Goal: Ask a question

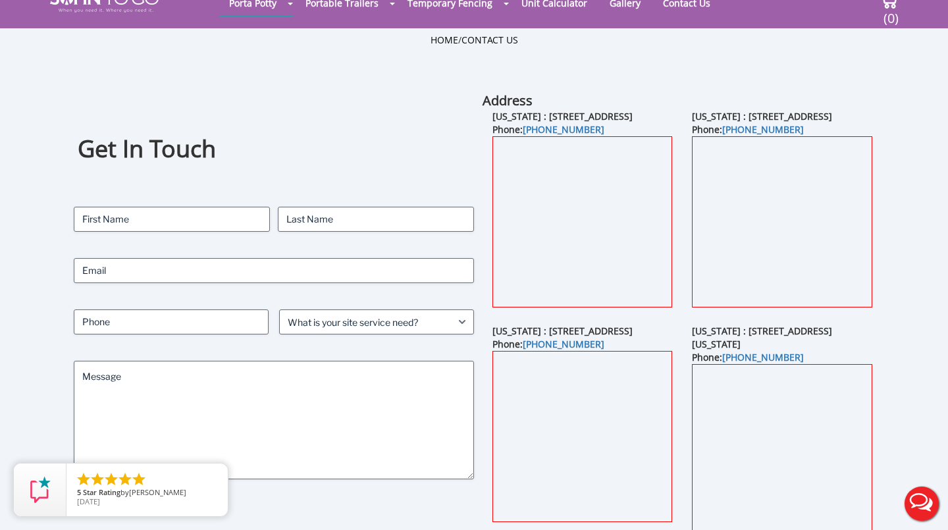
scroll to position [49, 0]
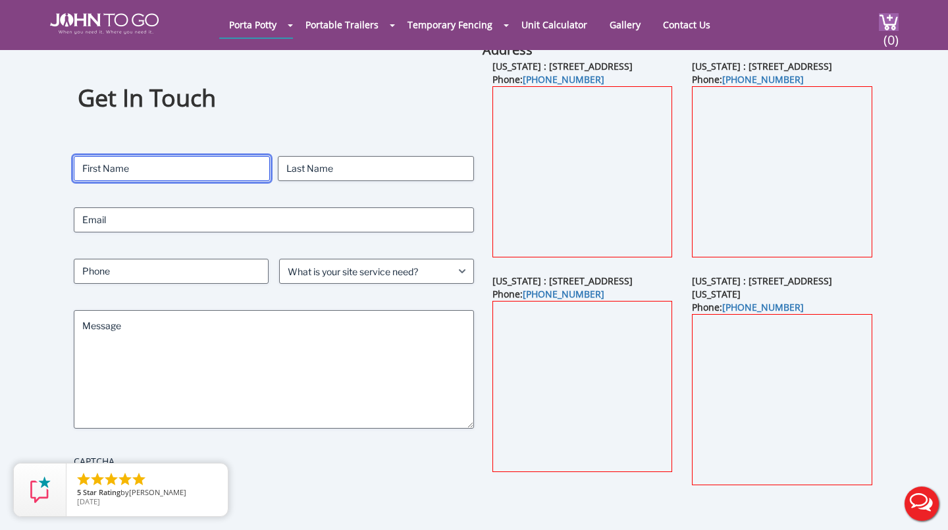
click at [185, 171] on input "First" at bounding box center [172, 168] width 196 height 25
type input "[PERSON_NAME]"
type input "Hellinger"
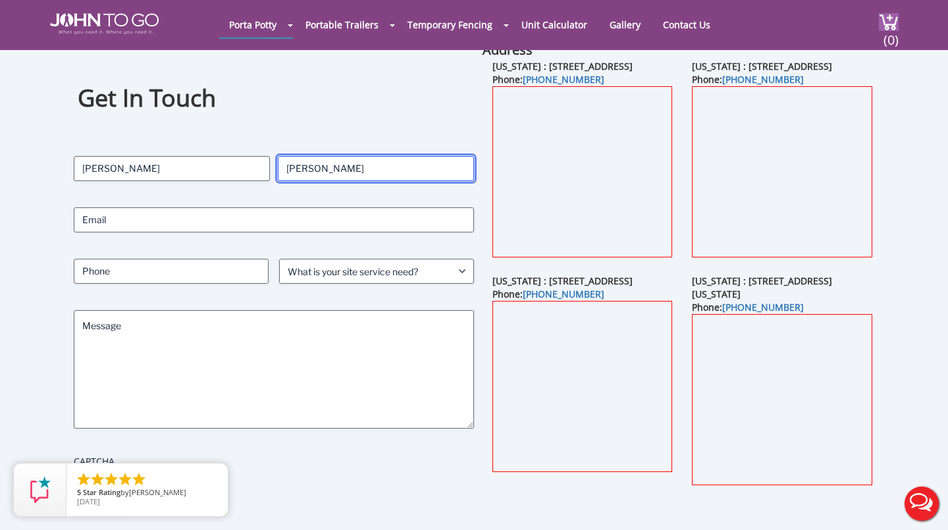
type input "dustinhellinger@gmail.com"
type input "2672660888"
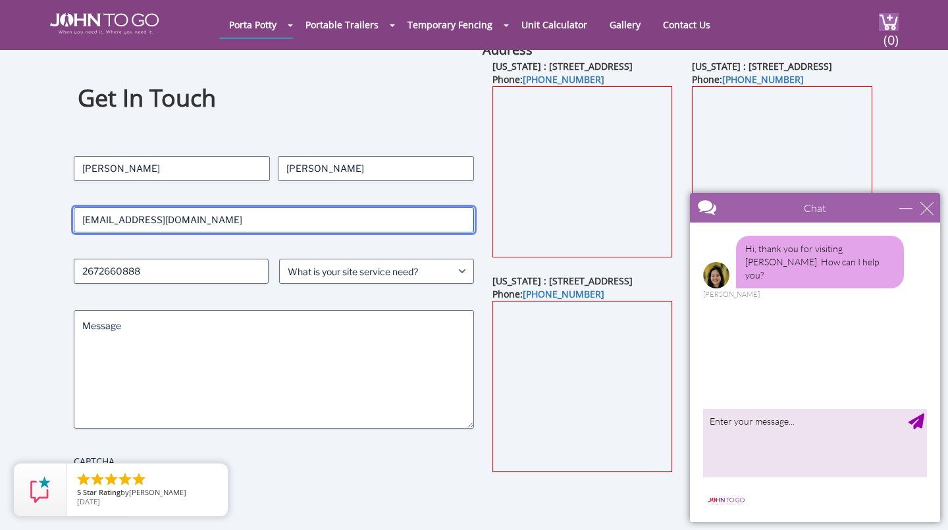
drag, startPoint x: 207, startPoint y: 223, endPoint x: 41, endPoint y: 206, distance: 167.5
click at [41, 206] on div "Get In Touch Contact Name (Required) Dustin First Hellinger Last Email (Require…" at bounding box center [474, 294] width 948 height 507
type input "[EMAIL_ADDRESS][DOMAIN_NAME]"
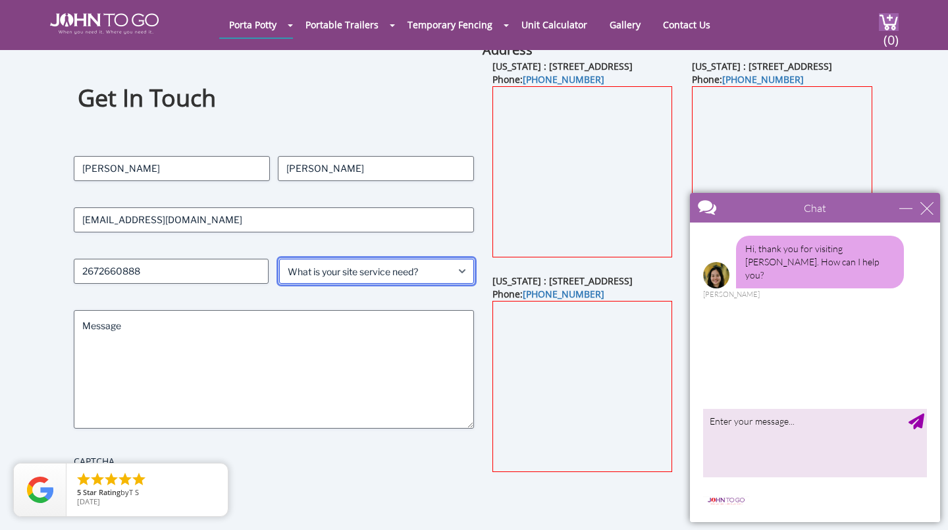
click at [315, 274] on select "What is your site service need? Consumer Construction - Commercial Construction…" at bounding box center [376, 271] width 195 height 25
select select "Event"
click at [279, 259] on select "What is your site service need? Consumer Construction - Commercial Construction…" at bounding box center [376, 271] width 195 height 25
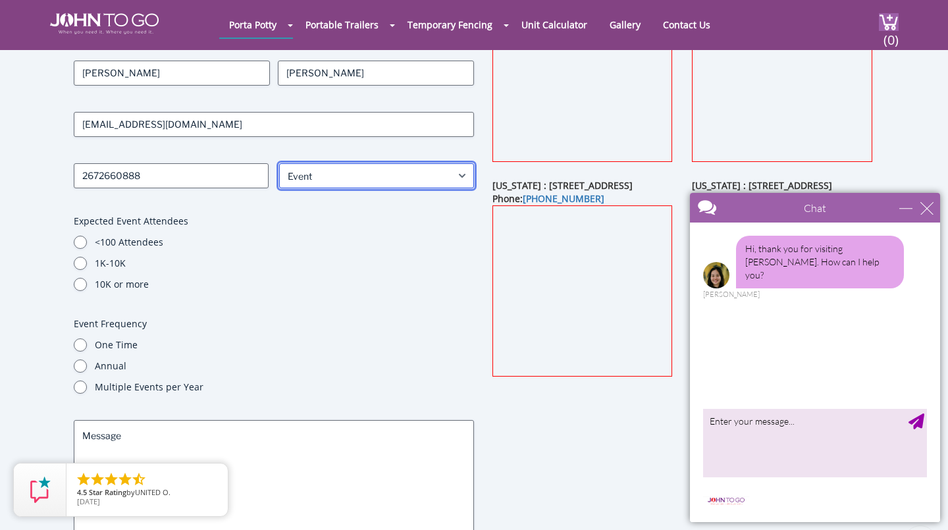
scroll to position [184, 0]
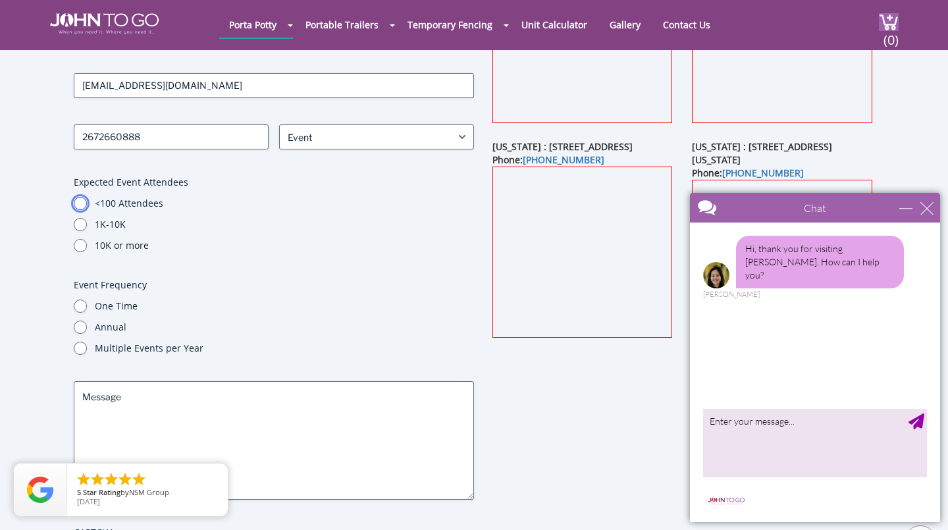
click at [79, 207] on input "<100 Attendees" at bounding box center [80, 203] width 13 height 13
radio input "true"
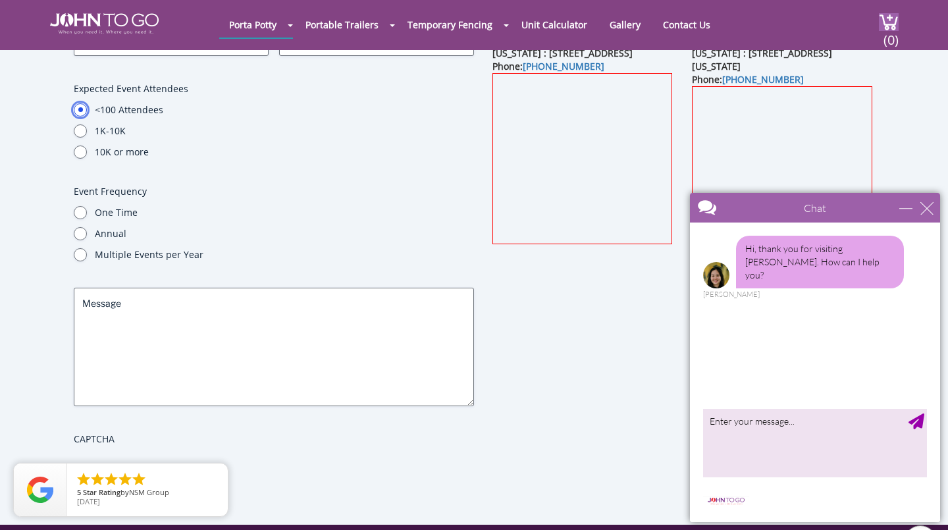
scroll to position [285, 0]
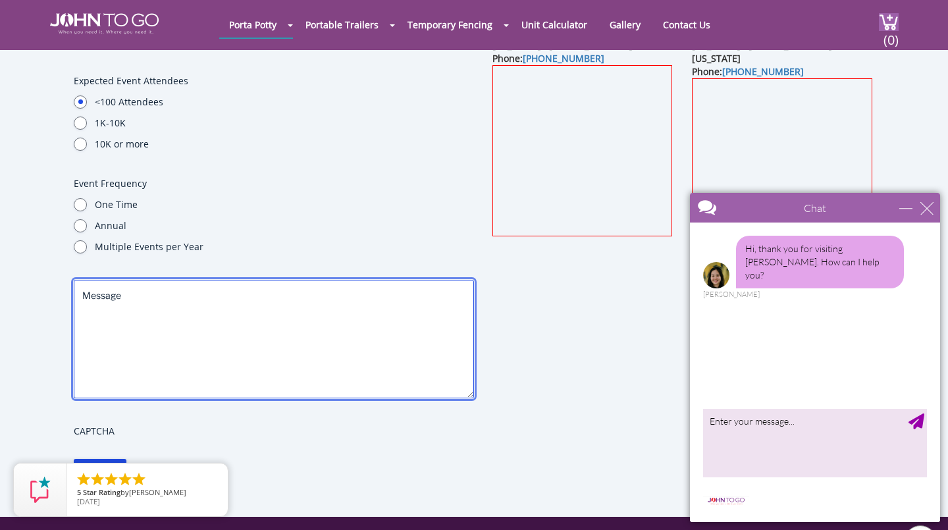
click at [123, 306] on textarea "Message" at bounding box center [274, 339] width 400 height 119
type textarea "550 guests"
drag, startPoint x: 155, startPoint y: 304, endPoint x: 31, endPoint y: 266, distance: 129.6
click at [31, 266] on div "Get In Touch Contact Name (Required) Dustin First Hellinger Last Email (Require…" at bounding box center [474, 161] width 948 height 712
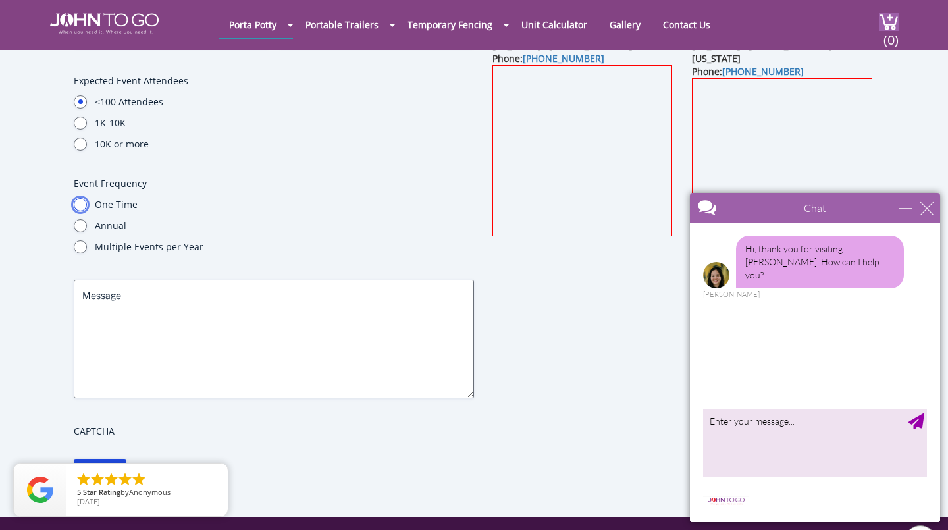
click at [78, 204] on input "One Time" at bounding box center [80, 204] width 13 height 13
radio input "true"
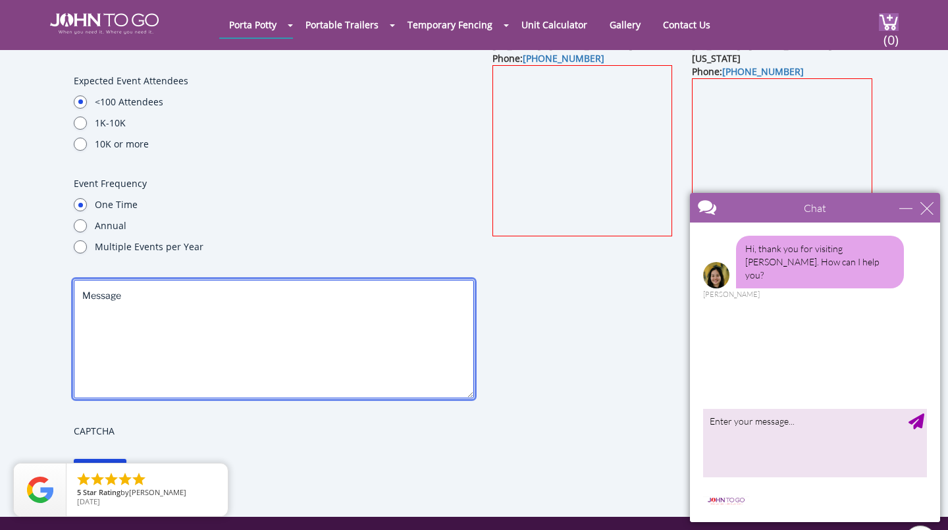
click at [319, 315] on textarea "Message" at bounding box center [274, 339] width 400 height 119
paste textarea "Hello, Please see below request for 2 quotes. Address: [GEOGRAPHIC_DATA] ([GEOG…"
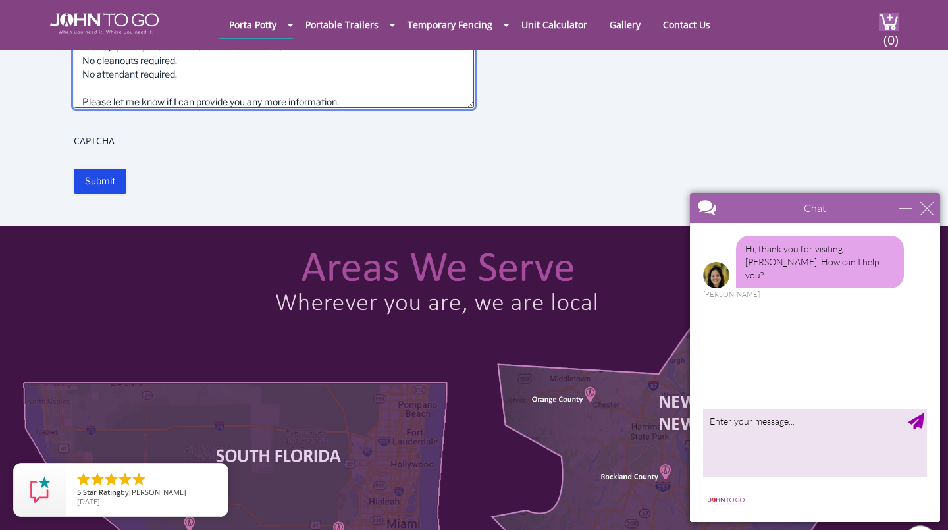
scroll to position [619, 0]
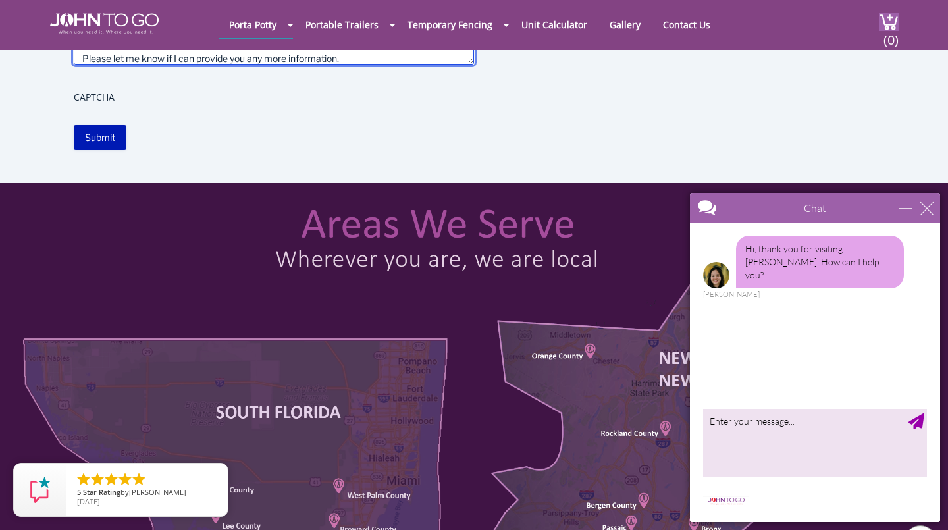
type textarea "Hello, Please see below request for 2 quotes. Address: [GEOGRAPHIC_DATA] ([GEOG…"
click at [113, 138] on input "Submit" at bounding box center [100, 137] width 53 height 25
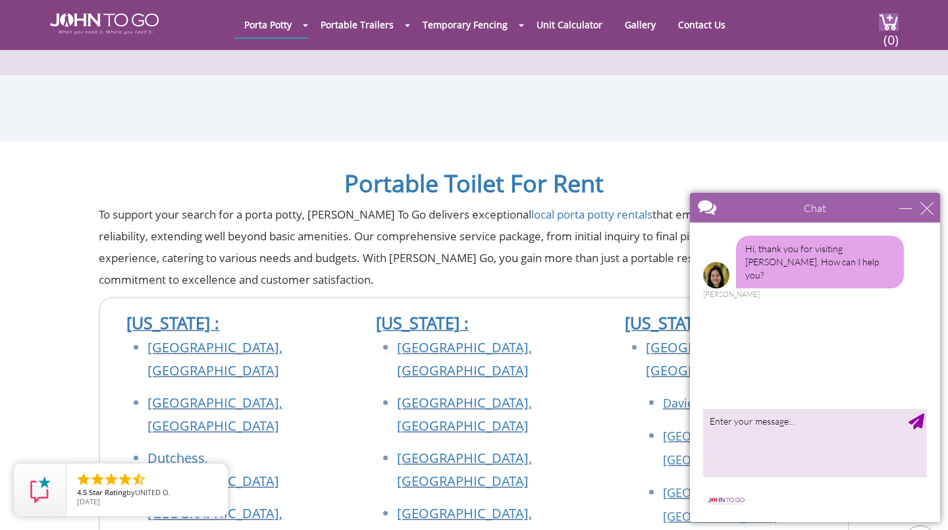
scroll to position [587, 0]
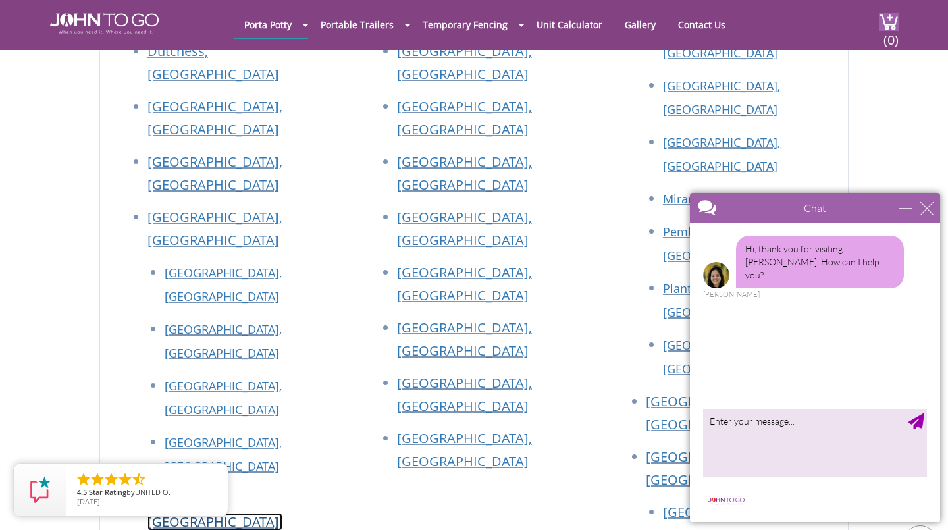
click at [241, 490] on link "[US_STATE][GEOGRAPHIC_DATA], [GEOGRAPHIC_DATA]" at bounding box center [215, 522] width 135 height 64
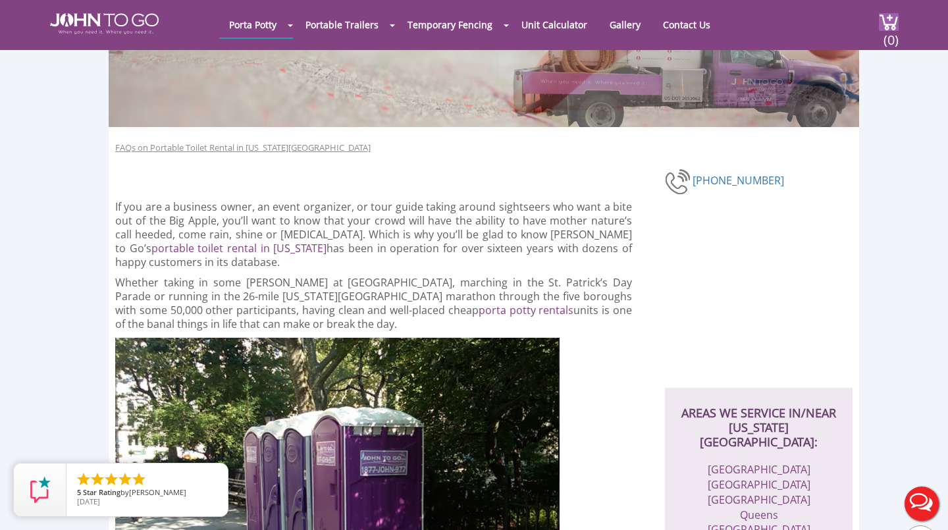
scroll to position [140, 0]
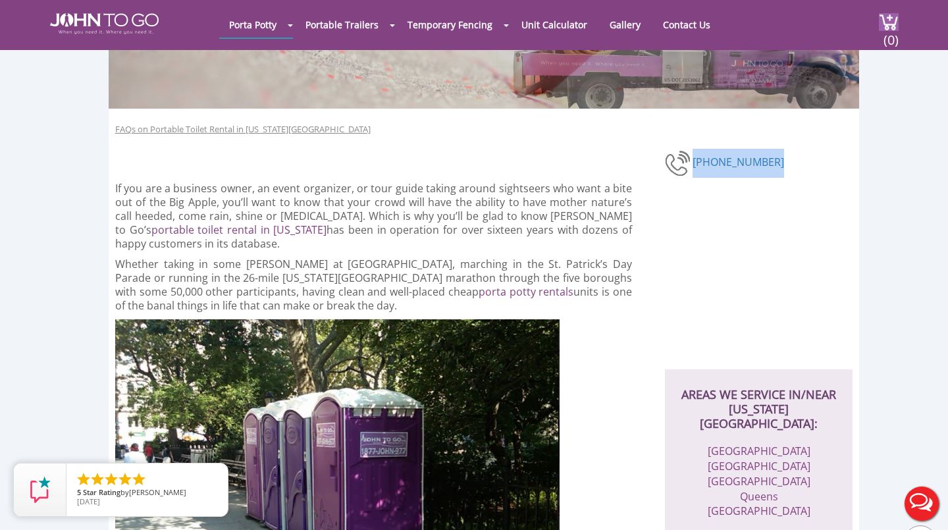
drag, startPoint x: 771, startPoint y: 162, endPoint x: 688, endPoint y: 159, distance: 83.7
click at [688, 159] on div "[PHONE_NUMBER]" at bounding box center [759, 163] width 188 height 29
copy link "[PHONE_NUMBER]"
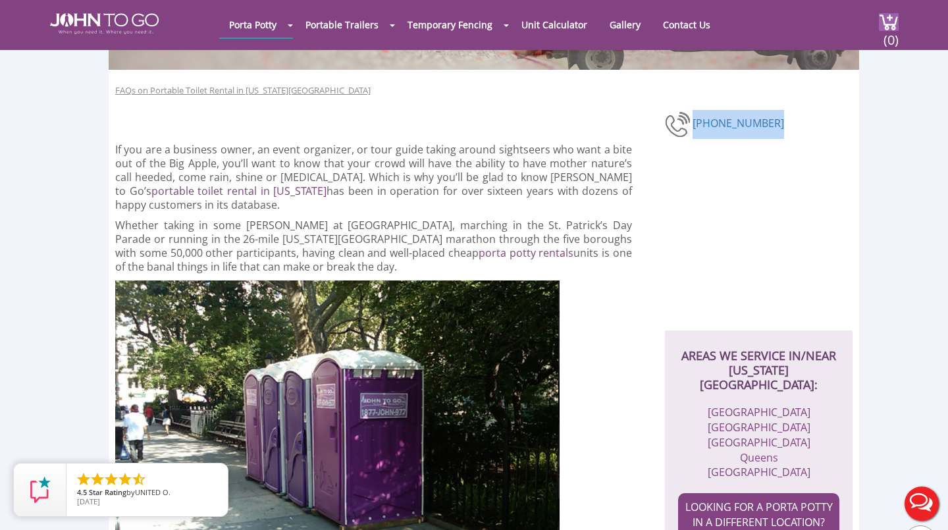
scroll to position [183, 0]
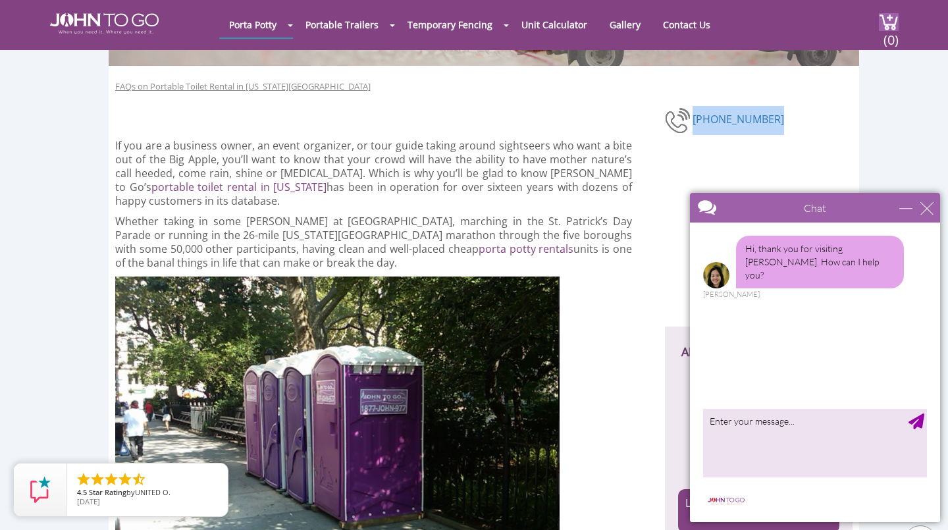
copy link "[PHONE_NUMBER]"
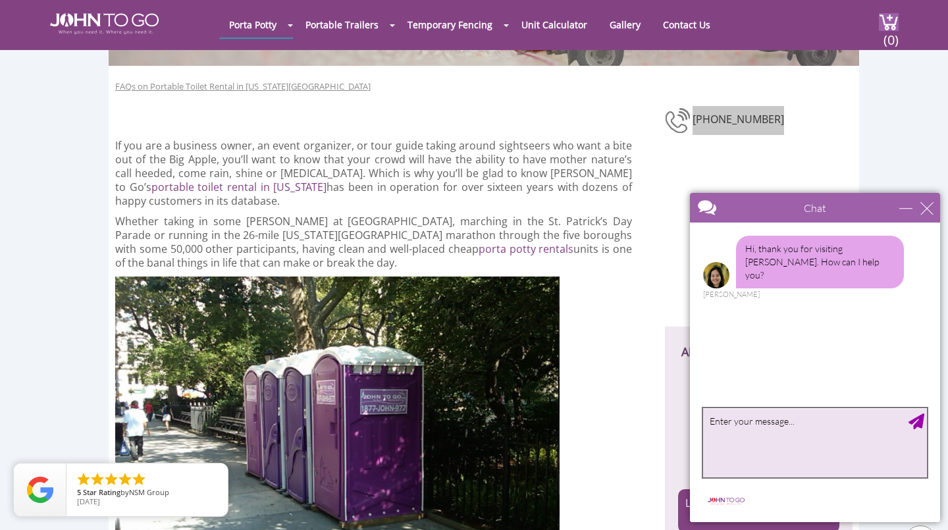
click at [747, 438] on textarea "type your message" at bounding box center [815, 442] width 224 height 69
paste textarea "[PHONE_NUMBER]"
type textarea "[PHONE_NUMBER]"
paste textarea "Hello, Please see below request for 2 quotes. Address: [GEOGRAPHIC_DATA] ([GEOG…"
type textarea "Hello, Please see below request for 2 quotes. Address: [GEOGRAPHIC_DATA] ([GEOG…"
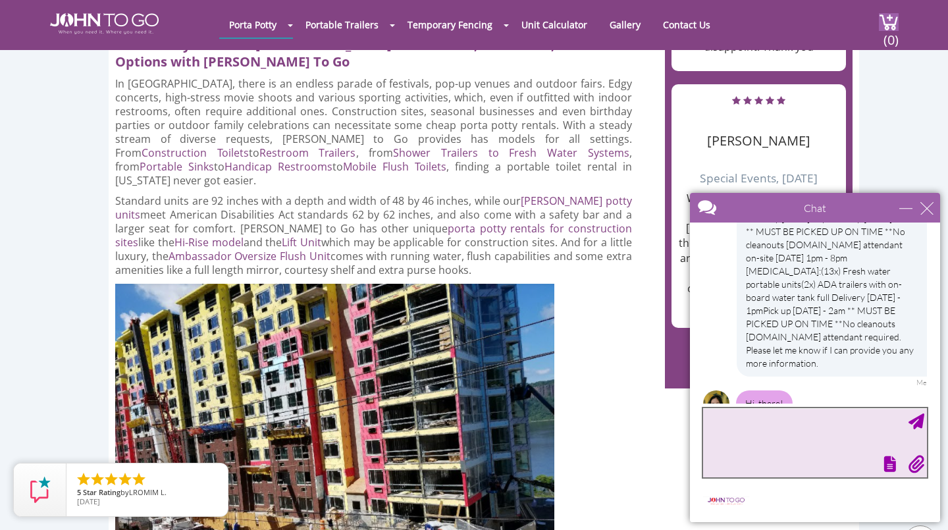
scroll to position [1223, 0]
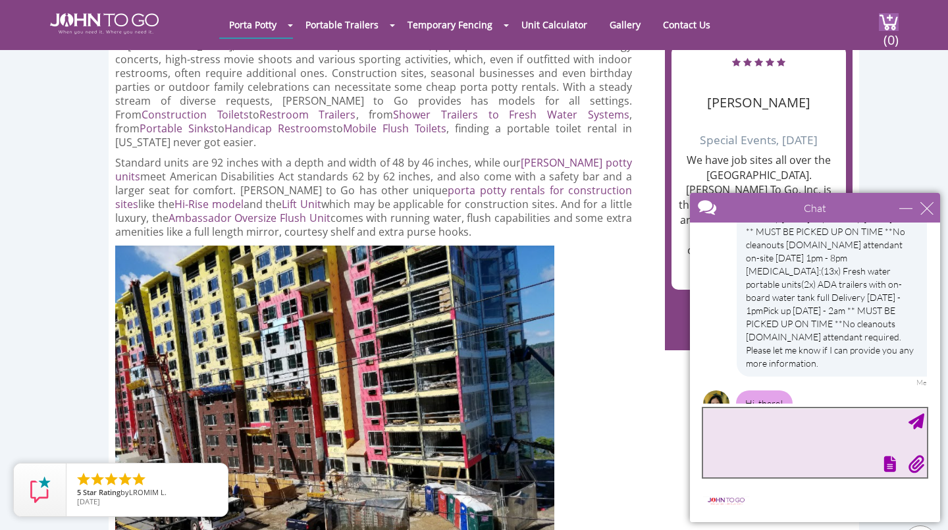
click at [784, 444] on textarea "type your message" at bounding box center [815, 442] width 224 height 69
type textarea "Hi [PERSON_NAME]"
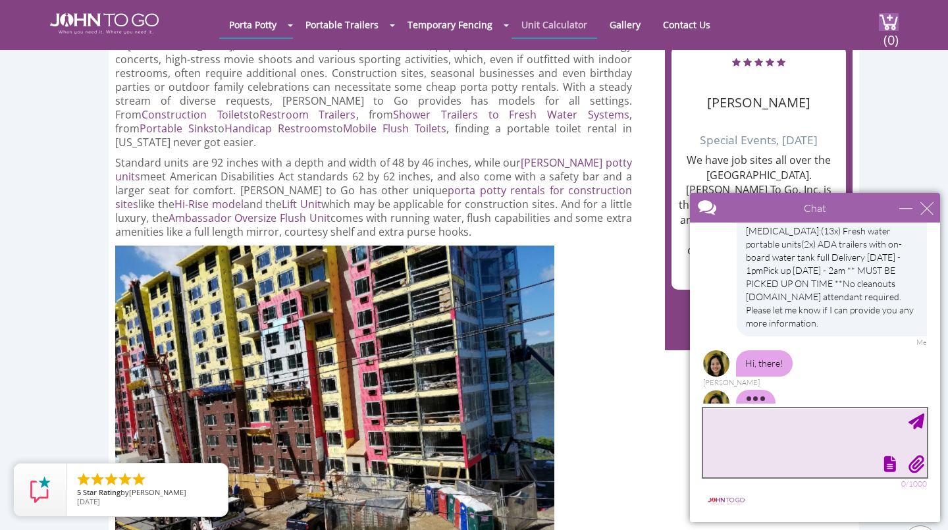
scroll to position [219, 0]
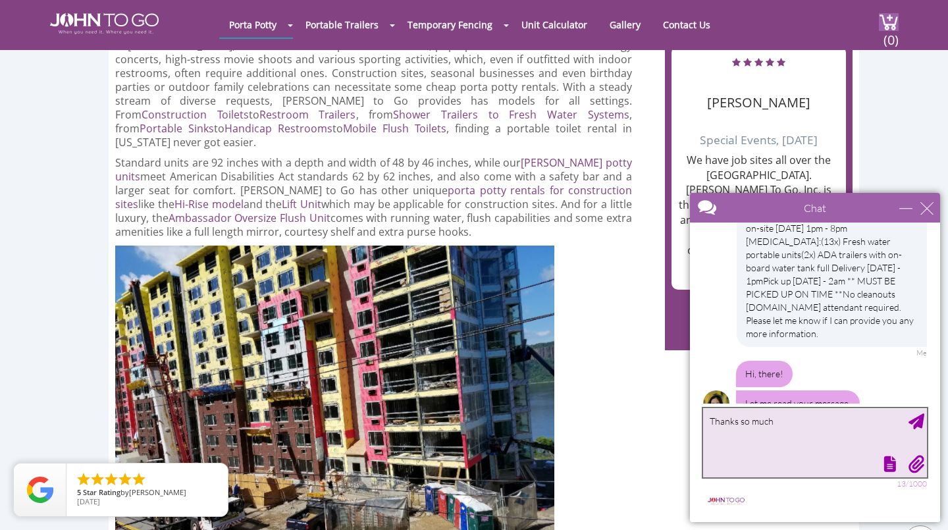
type textarea "Thanks so much"
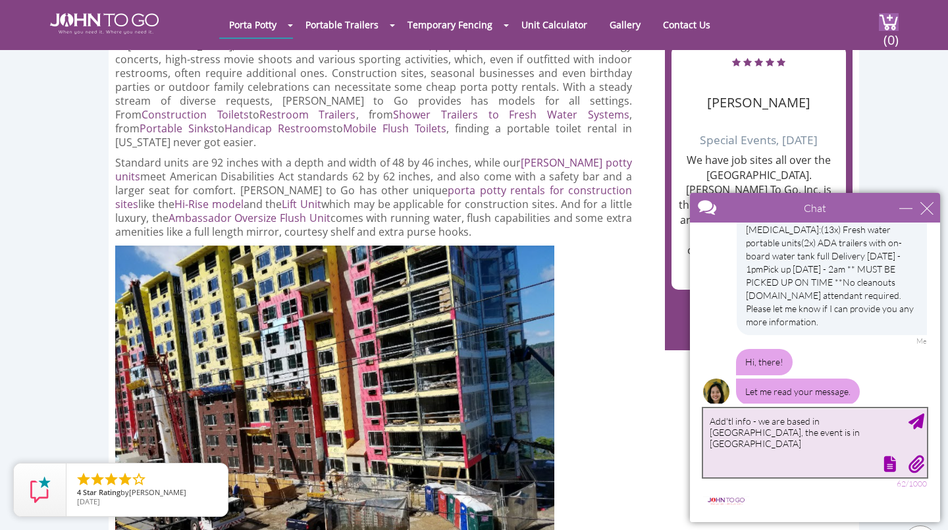
scroll to position [259, 0]
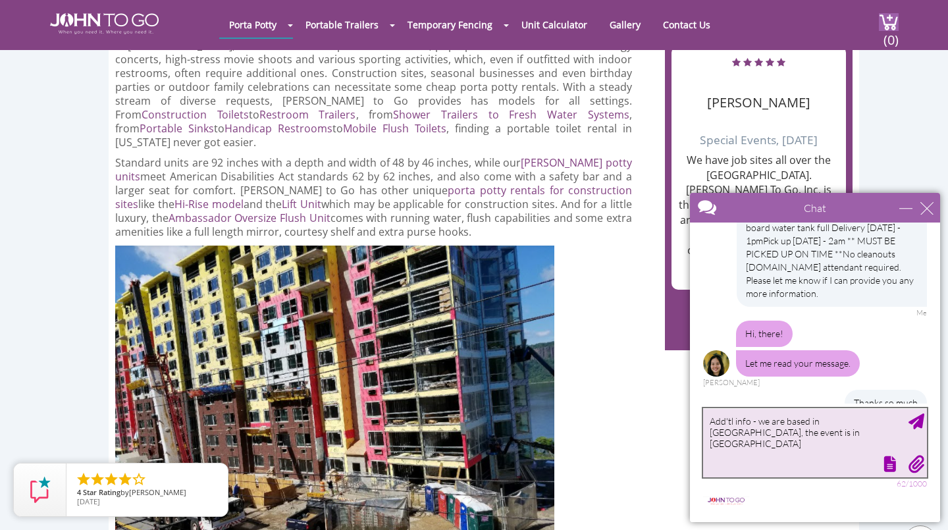
type textarea "Add'tl info - we are based in [GEOGRAPHIC_DATA], the event is in [GEOGRAPHIC_DA…"
click at [920, 420] on div "Send Message" at bounding box center [917, 422] width 16 height 16
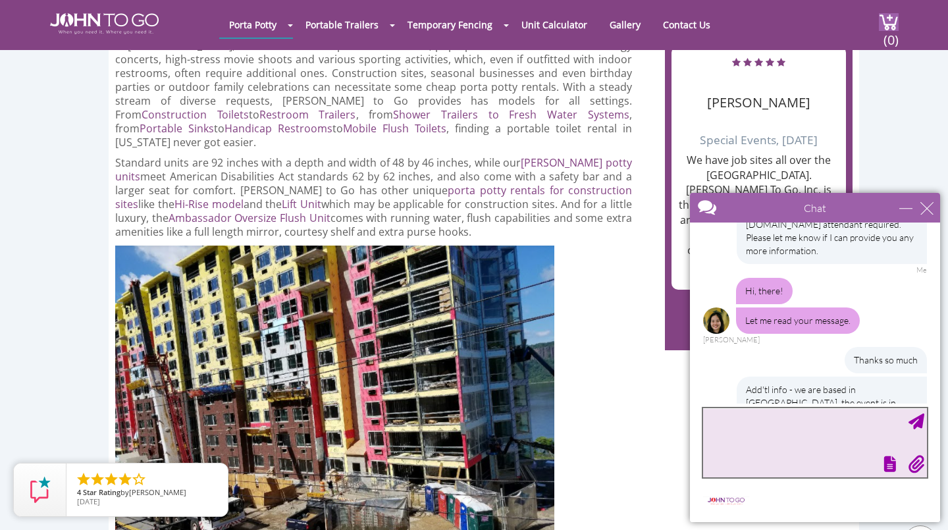
scroll to position [368, 0]
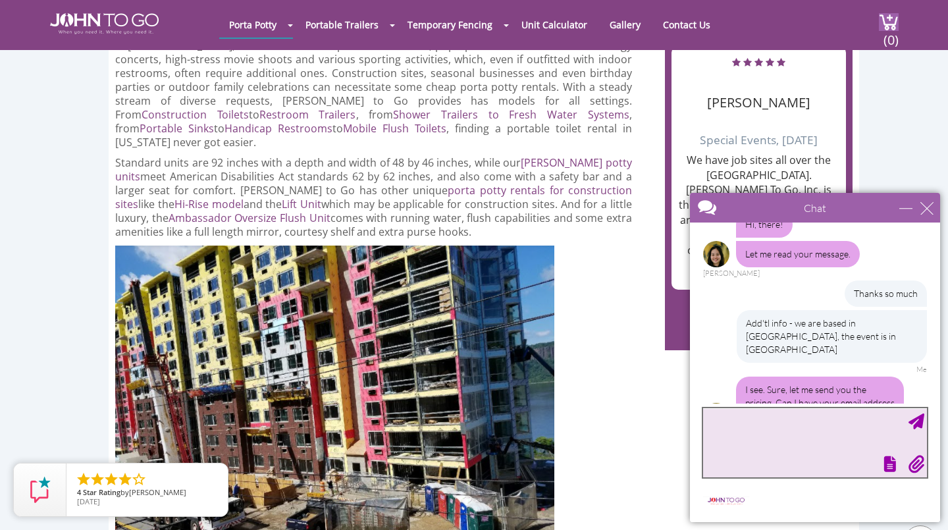
click at [756, 426] on textarea "type your message" at bounding box center [815, 442] width 224 height 69
type textarea "[PERSON_NAME][EMAIL_ADDRESS][DOMAIN_NAME]"
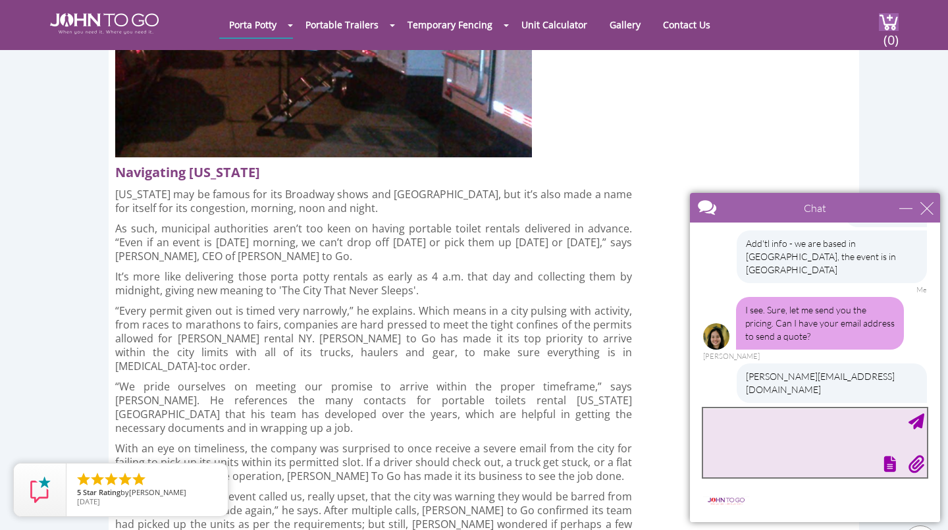
scroll to position [2056, 0]
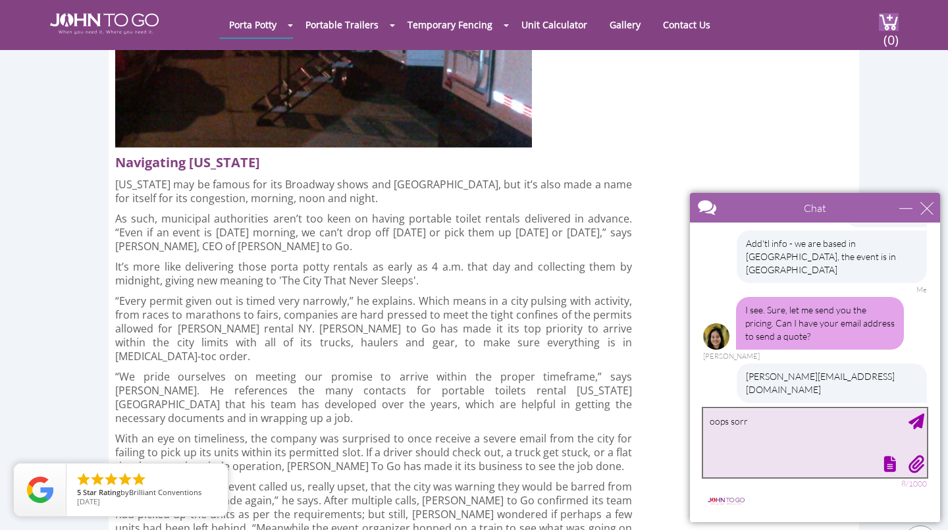
type textarea "oops sorry"
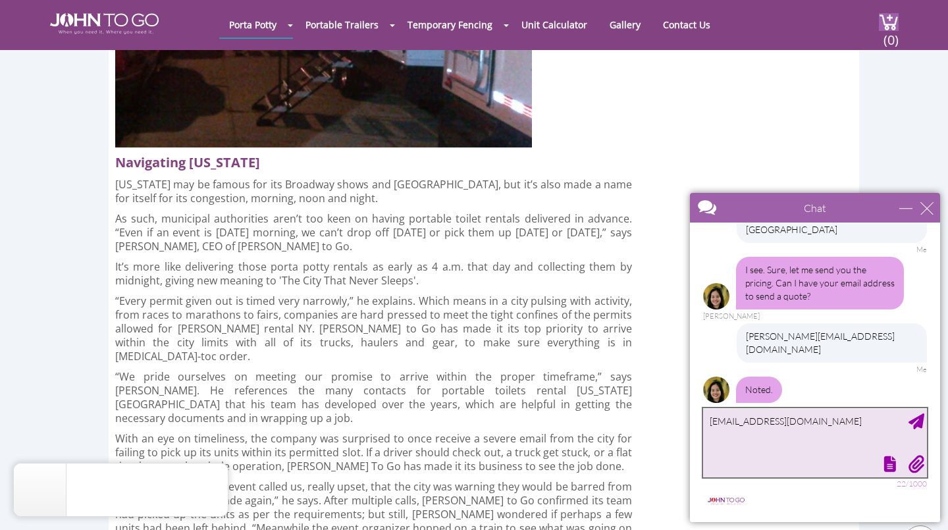
type textarea "[EMAIL_ADDRESS][DOMAIN_NAME]"
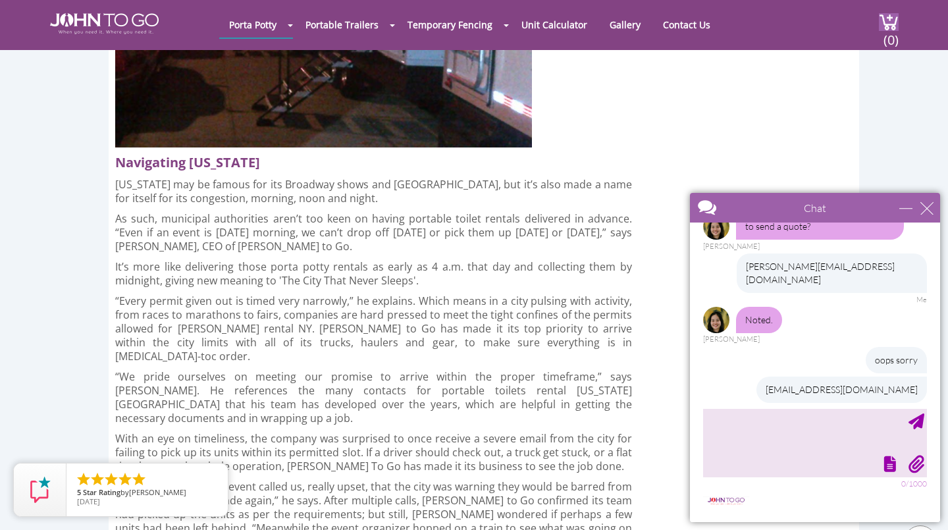
scroll to position [601, 0]
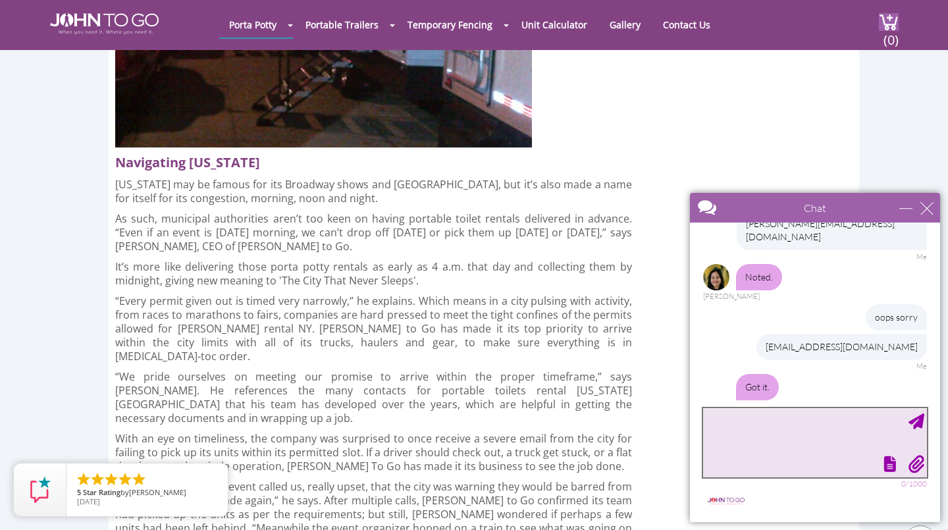
click at [830, 434] on textarea "type your message" at bounding box center [815, 442] width 224 height 69
type textarea "[PERSON_NAME]"
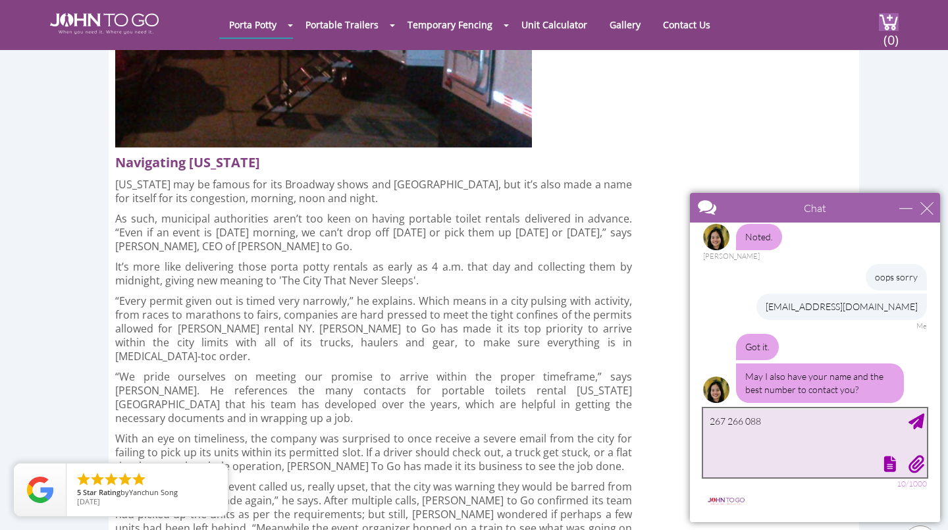
type textarea "[PHONE_NUMBER]"
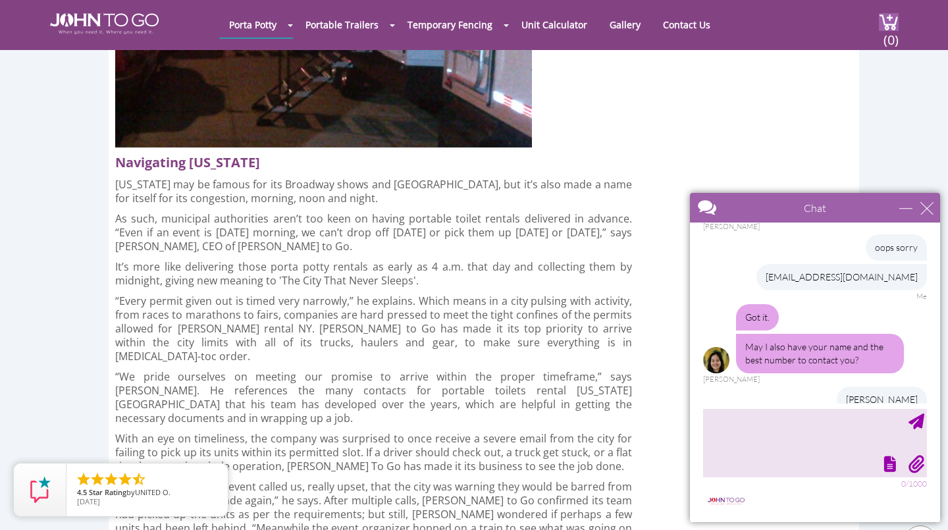
scroll to position [737, 0]
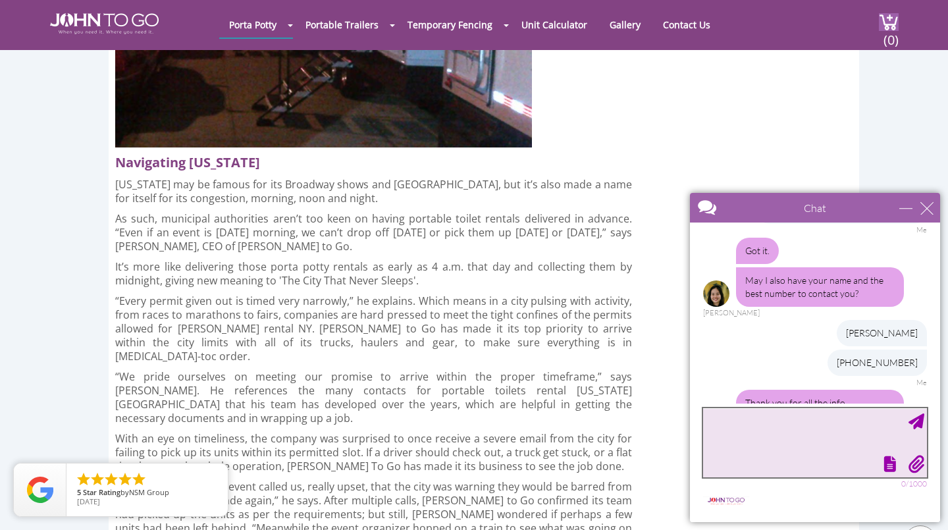
click at [754, 435] on textarea "type your message" at bounding box center [815, 442] width 224 height 69
click at [778, 433] on textarea "type your message" at bounding box center [815, 442] width 224 height 69
type textarea "thanks so much [PERSON_NAME]!"
